Goal: Check status: Check status

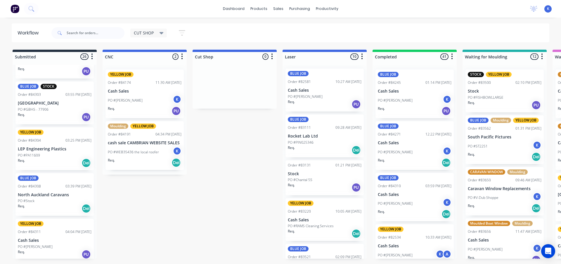
scroll to position [1006, 0]
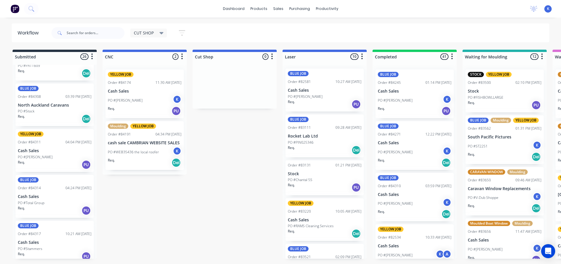
click at [37, 232] on div "BLUE JOB Order #84317 10:21 AM [DATE] Cash Sales PO #Stammers Req. PU" at bounding box center [54, 242] width 78 height 43
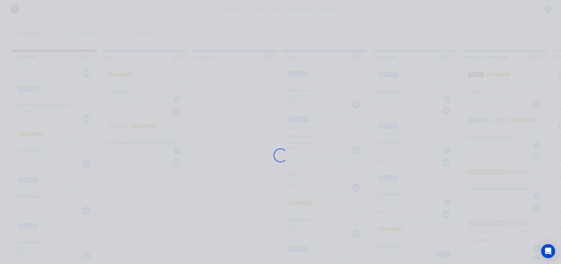
click at [37, 232] on div "Loading..." at bounding box center [280, 132] width 561 height 264
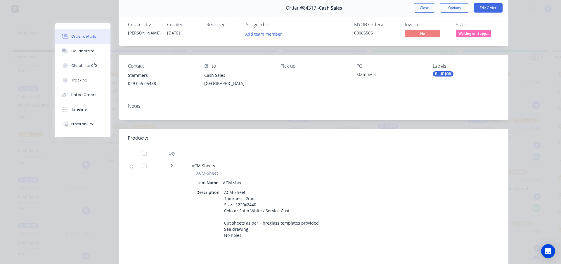
scroll to position [0, 0]
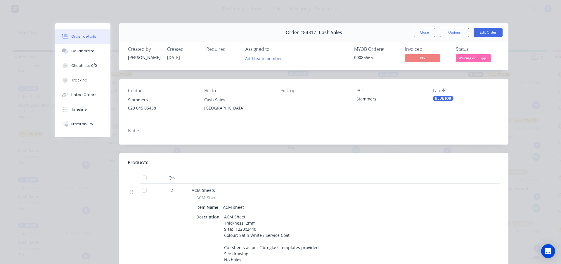
click at [419, 32] on button "Close" at bounding box center [424, 32] width 21 height 9
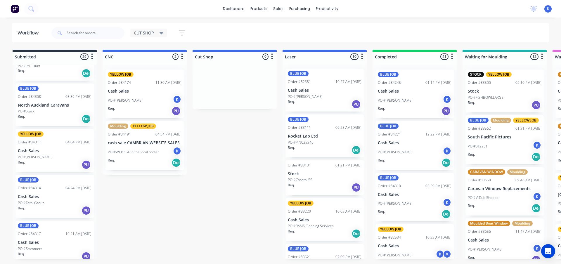
click at [30, 148] on p "Cash Sales" at bounding box center [55, 150] width 74 height 5
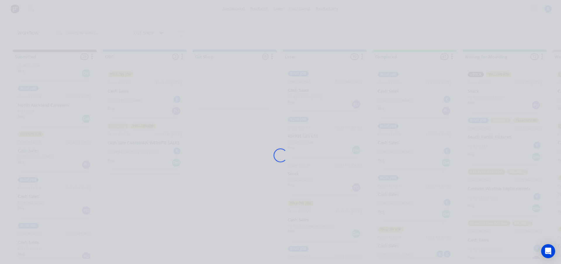
click at [30, 147] on div "Loading..." at bounding box center [280, 132] width 561 height 264
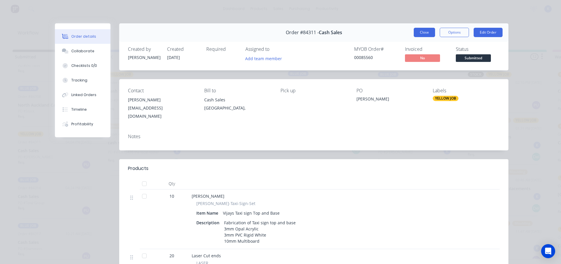
click at [422, 35] on button "Close" at bounding box center [424, 32] width 21 height 9
